Goal: Information Seeking & Learning: Check status

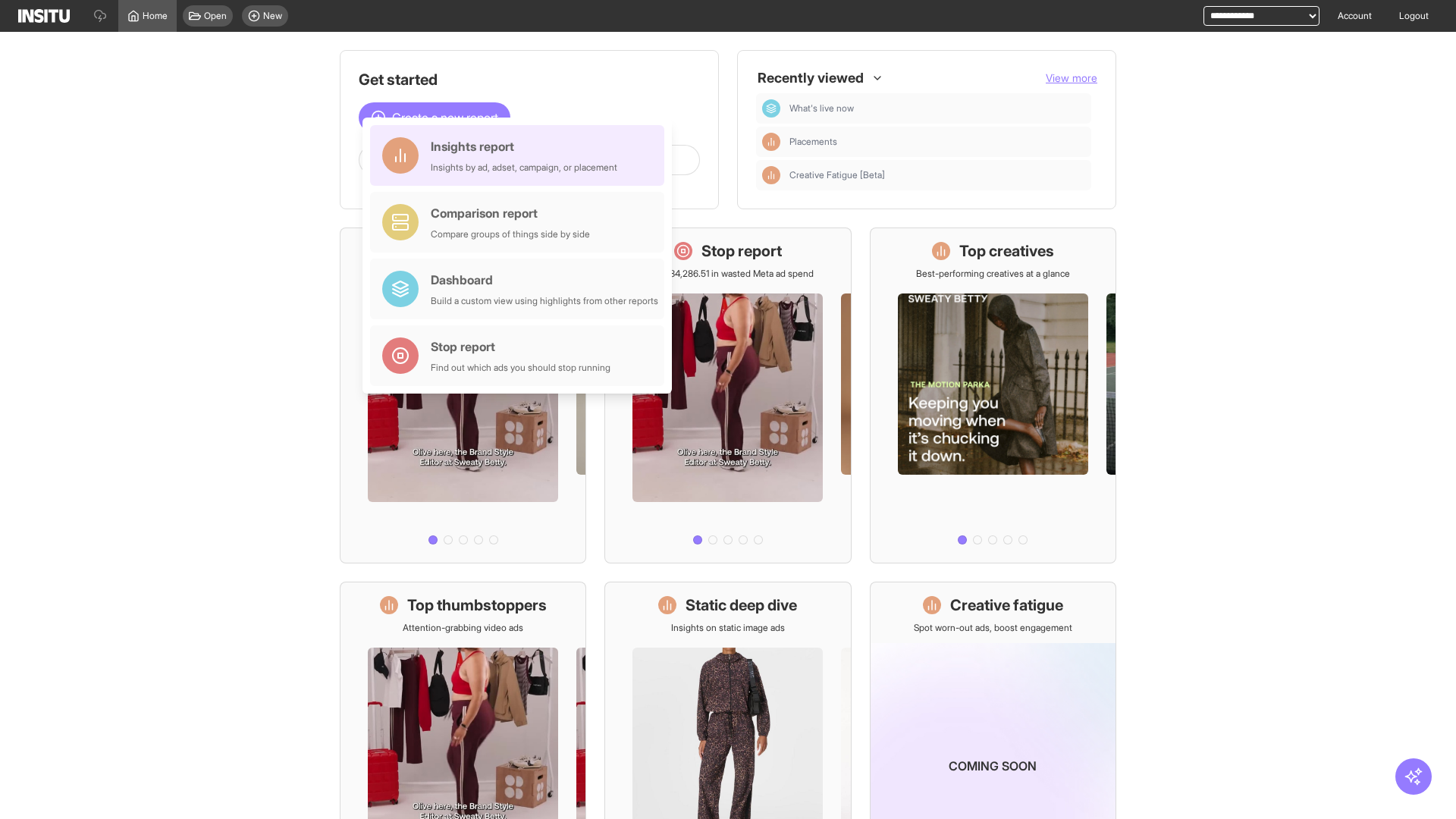
click at [521, 155] on div "Insights report Insights by ad, adset, campaign, or placement" at bounding box center [524, 156] width 186 height 37
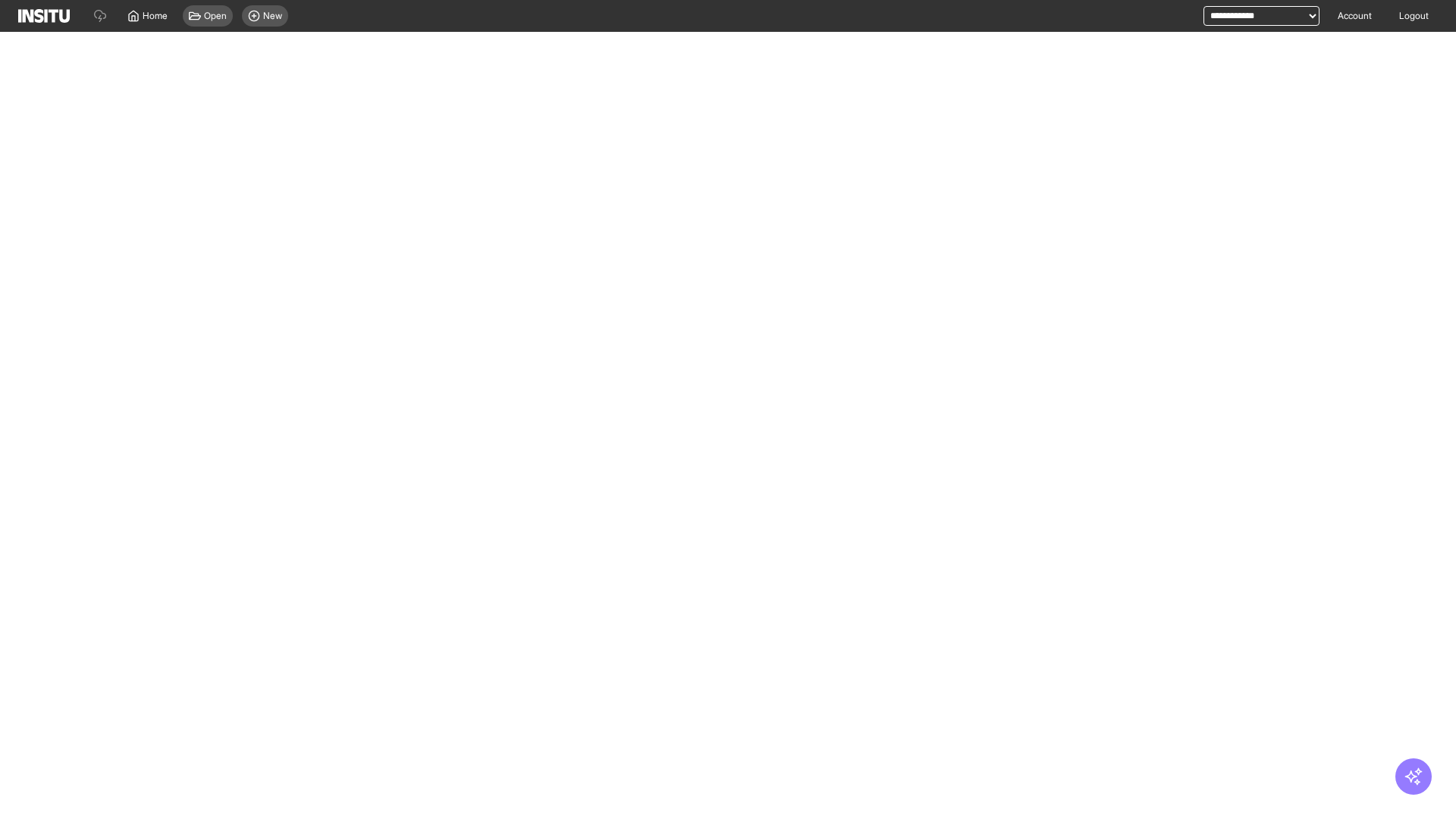
select select "**"
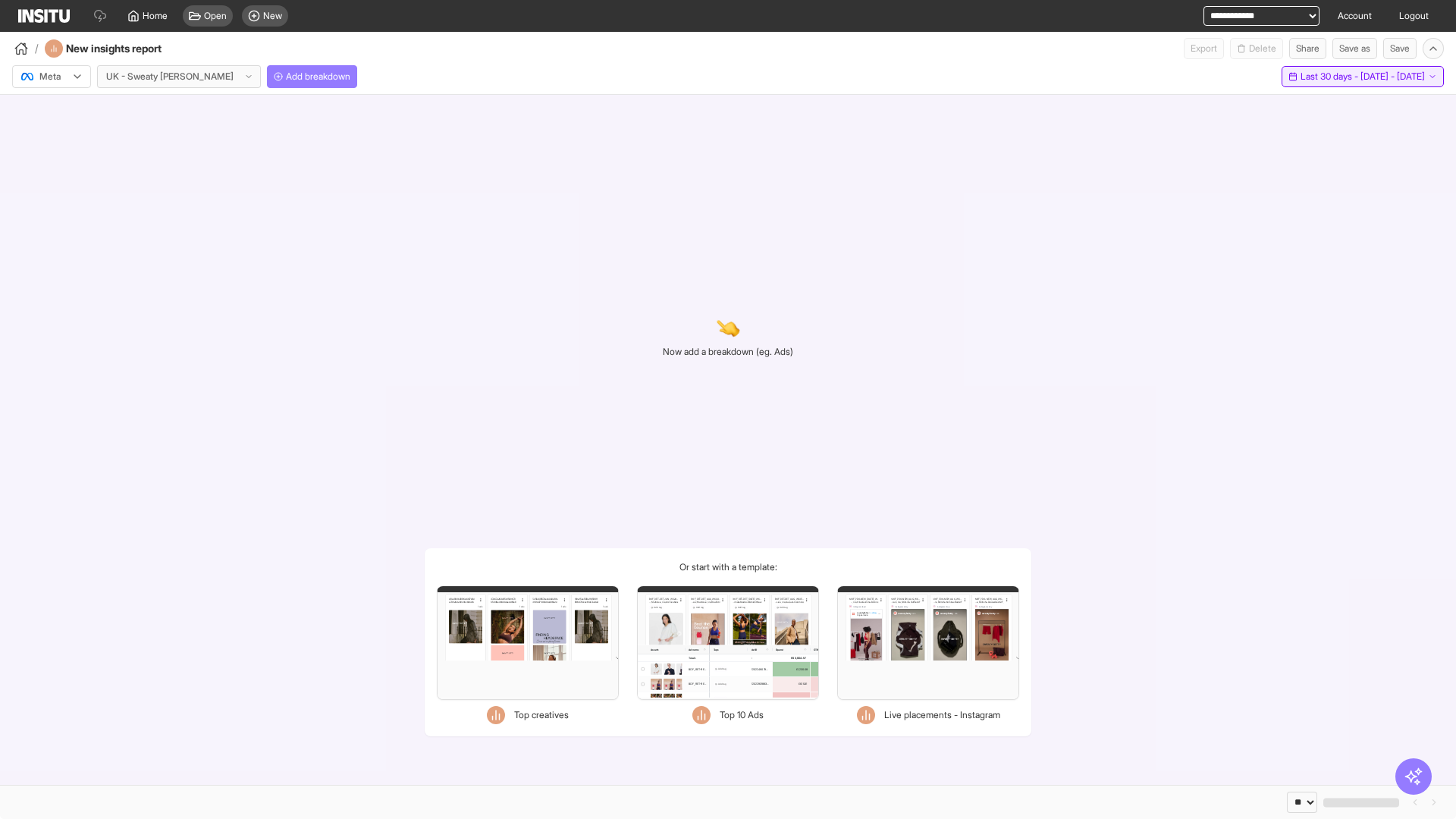
click at [1341, 77] on span "Last 30 days - [DATE] - [DATE]" at bounding box center [1363, 77] width 125 height 12
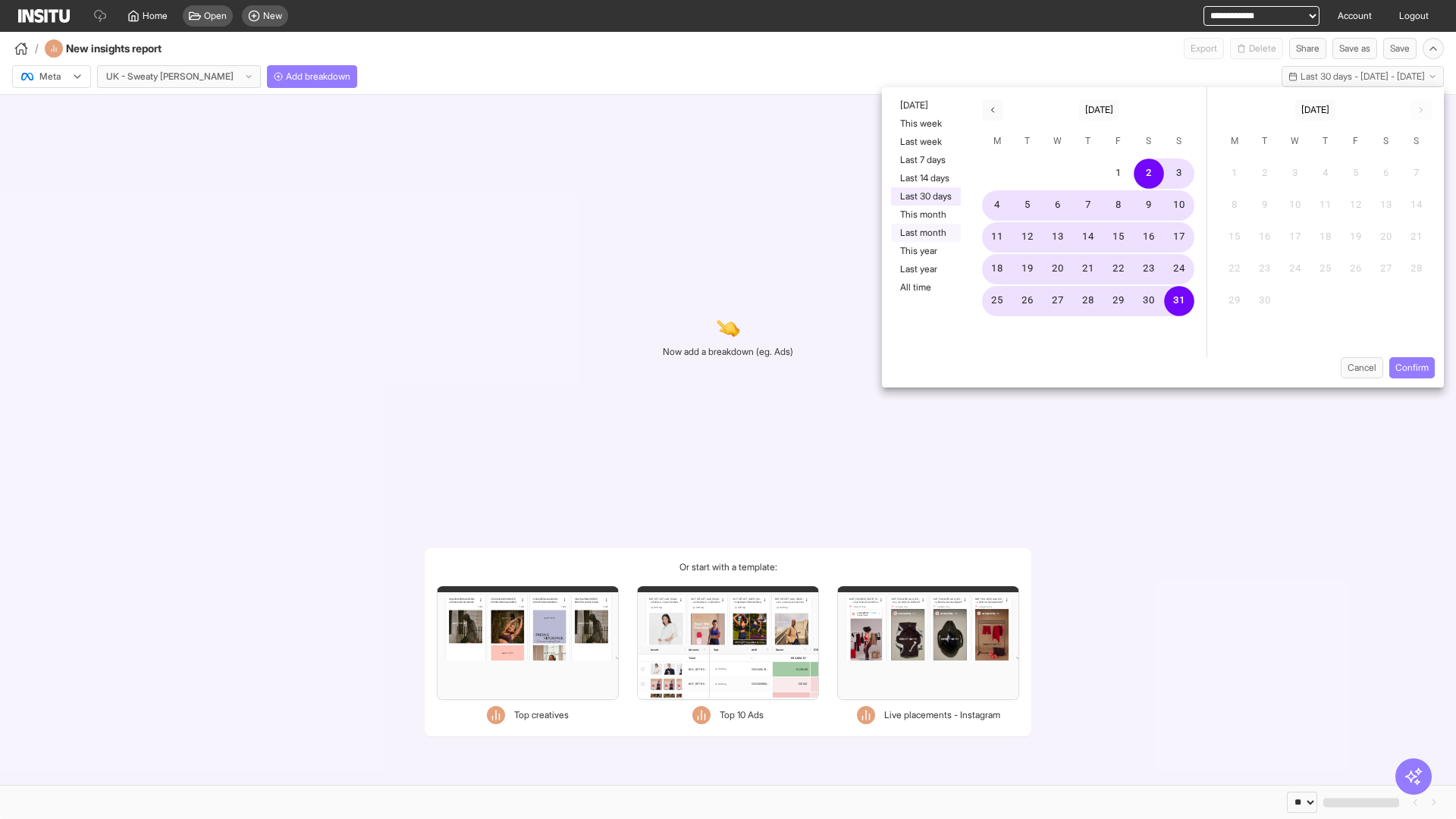
click at [924, 233] on button "Last month" at bounding box center [926, 233] width 70 height 18
